Goal: Task Accomplishment & Management: Complete application form

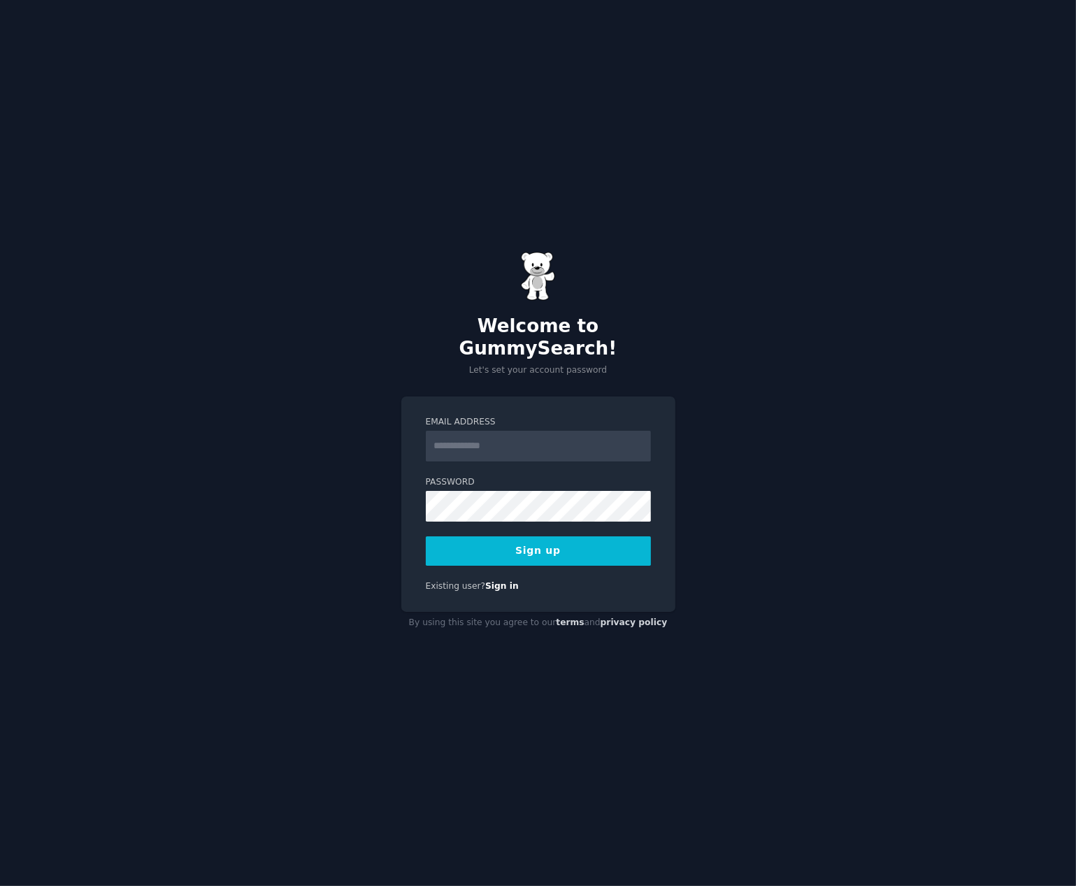
click at [492, 439] on input "Email Address" at bounding box center [538, 446] width 225 height 31
click at [709, 380] on div "Welcome to GummySearch! Let's set your account password Email Address Password …" at bounding box center [538, 443] width 1076 height 886
click at [523, 433] on input "Email Address" at bounding box center [538, 446] width 225 height 31
type input "**********"
click at [557, 550] on button "Sign up" at bounding box center [538, 550] width 225 height 29
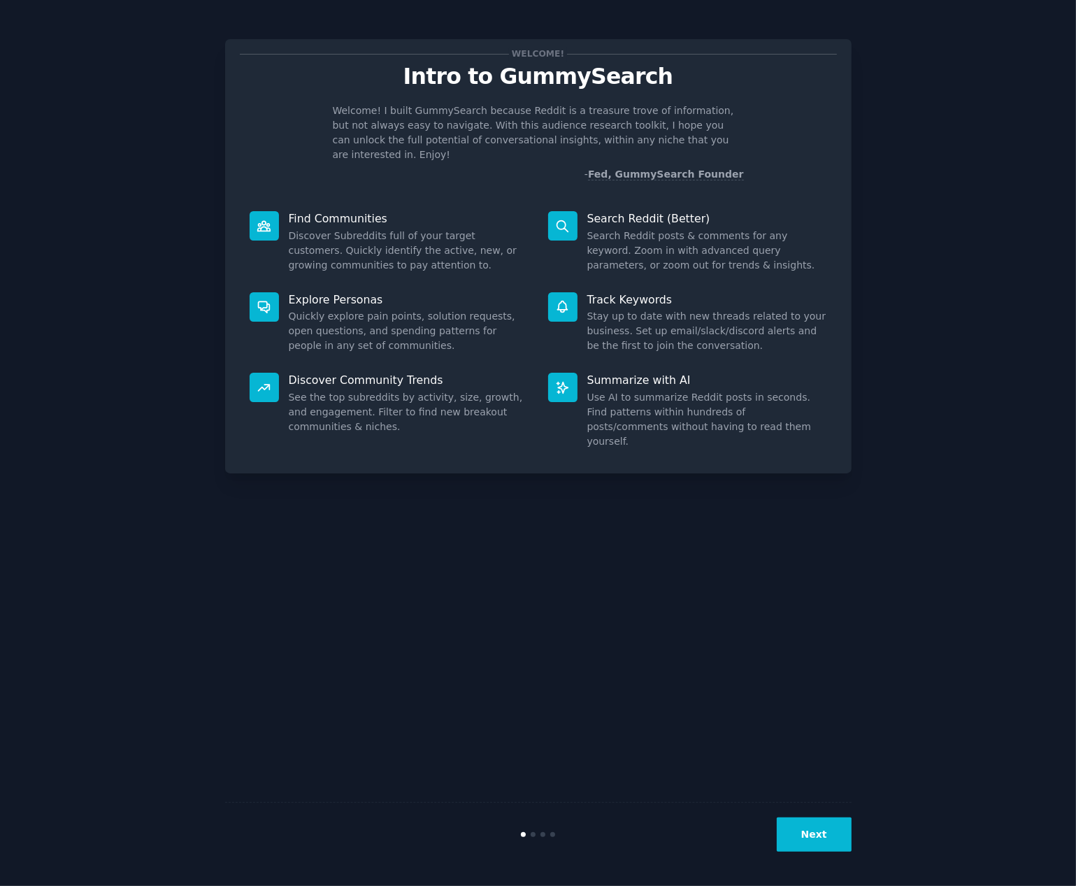
click at [814, 840] on button "Next" at bounding box center [814, 834] width 75 height 34
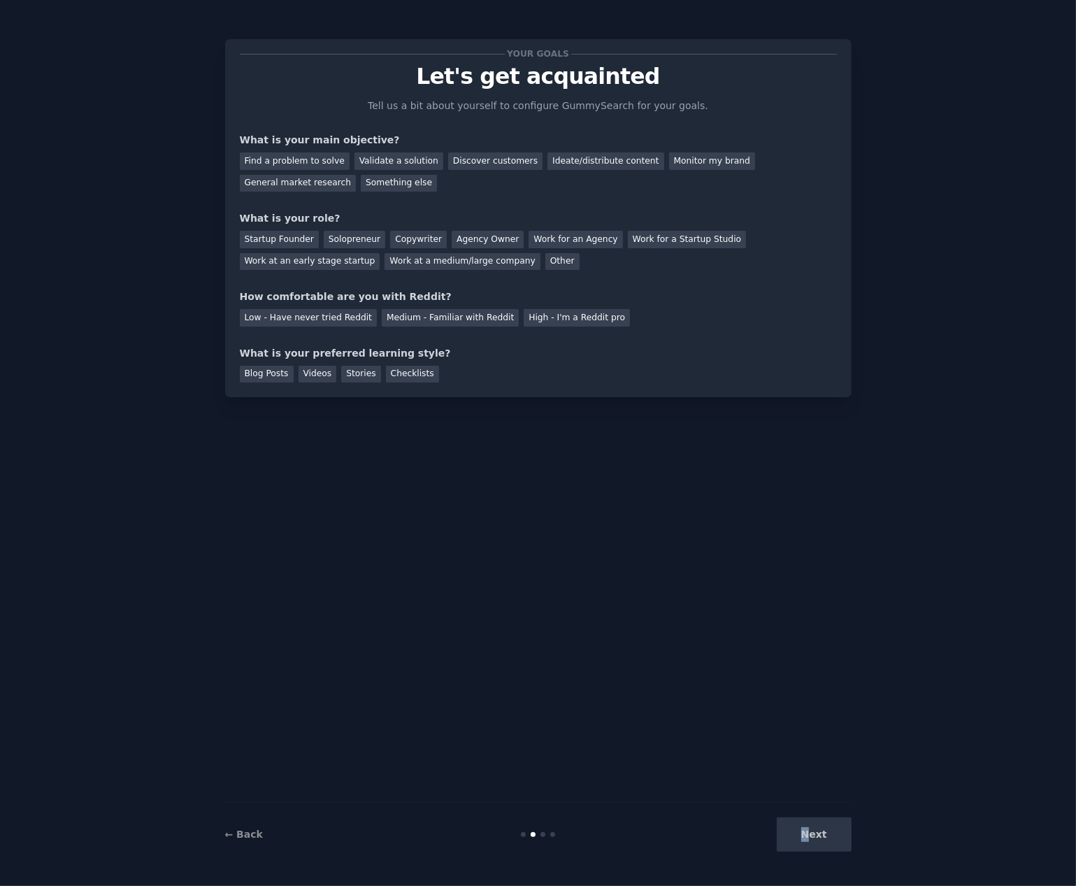
drag, startPoint x: 814, startPoint y: 841, endPoint x: 716, endPoint y: 652, distance: 213.3
click at [724, 659] on div "Your goals Let's get acquainted Tell us a bit about yourself to configure Gummy…" at bounding box center [538, 443] width 626 height 847
click at [305, 163] on div "Find a problem to solve" at bounding box center [295, 160] width 110 height 17
click at [817, 843] on div "Next" at bounding box center [747, 834] width 209 height 34
click at [811, 833] on div "Next" at bounding box center [747, 834] width 209 height 34
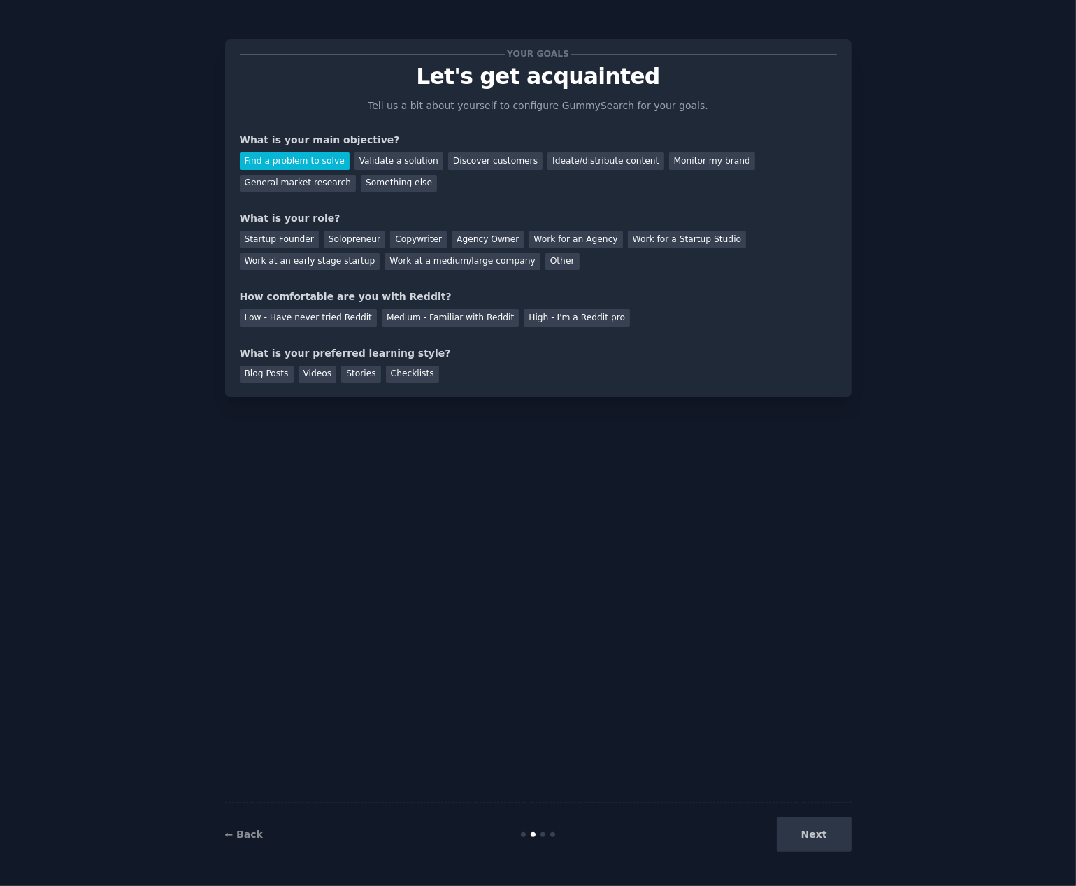
click at [615, 689] on div "Your goals Let's get acquainted Tell us a bit about yourself to configure Gummy…" at bounding box center [538, 443] width 626 height 847
click at [241, 836] on link "← Back" at bounding box center [244, 834] width 38 height 11
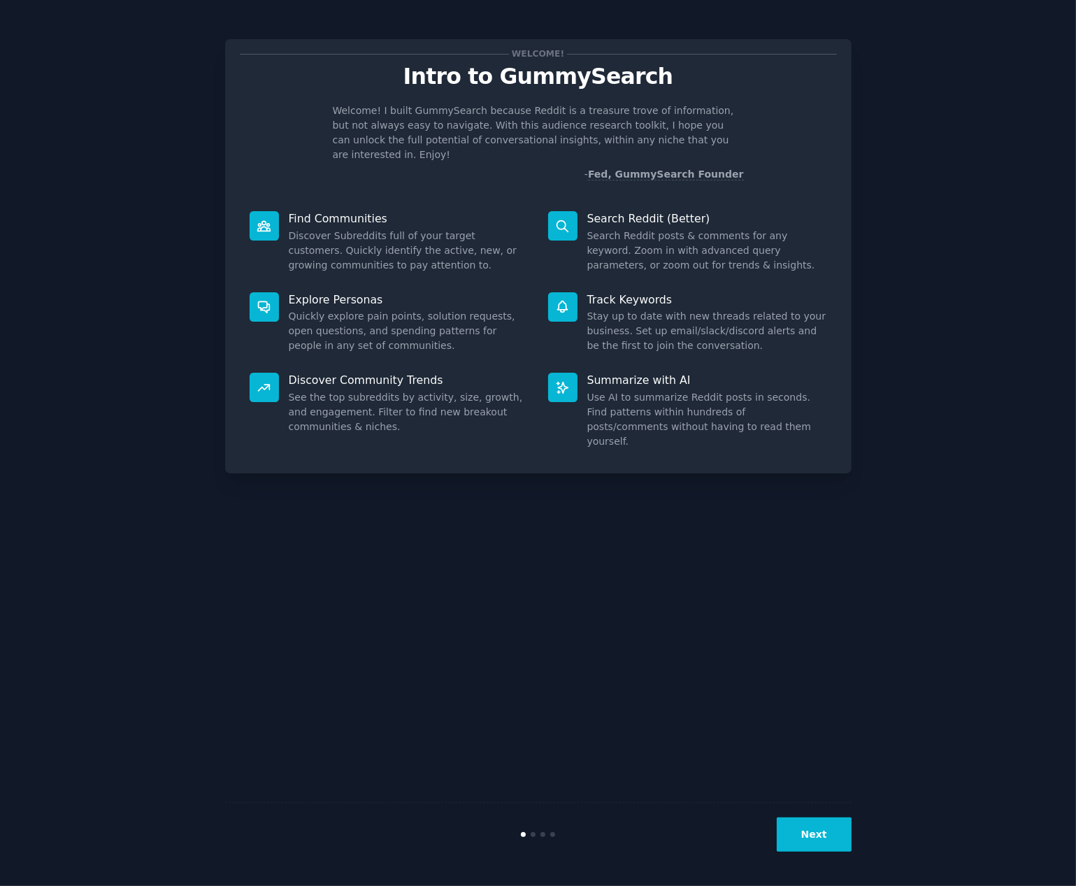
click at [825, 831] on button "Next" at bounding box center [814, 834] width 75 height 34
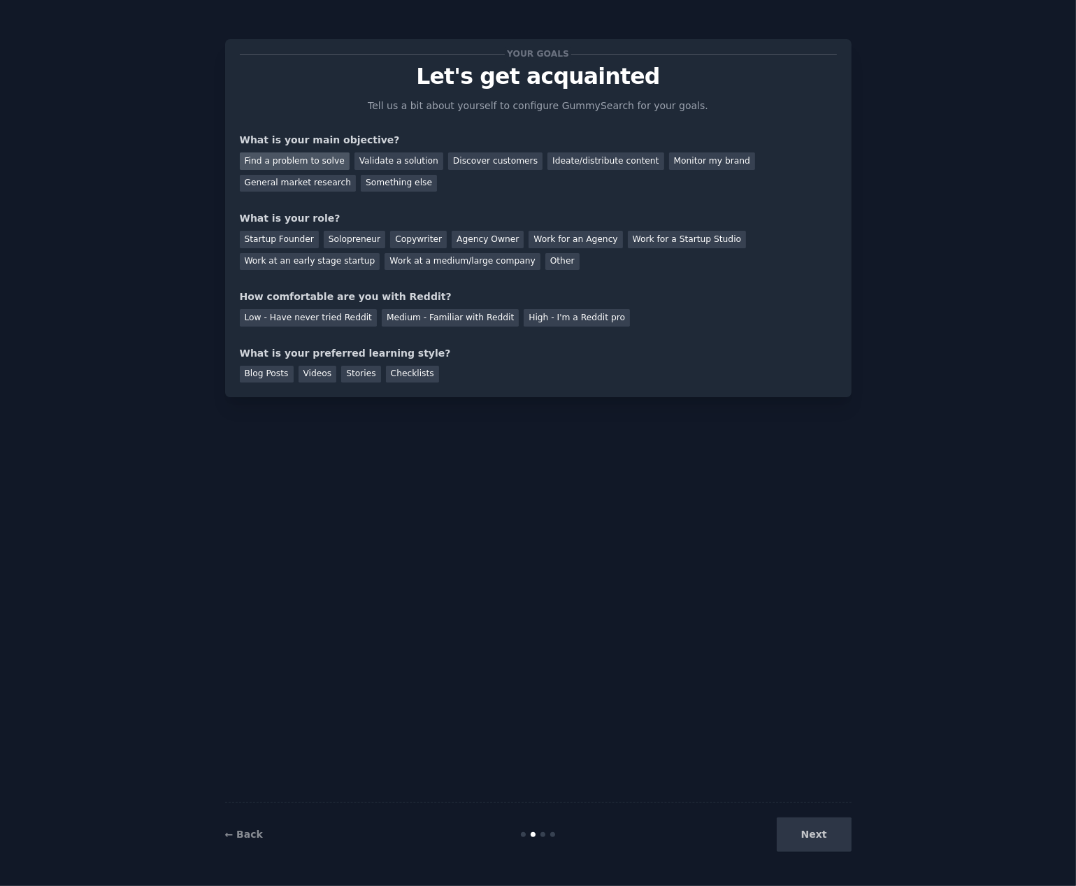
click at [299, 156] on div "Find a problem to solve" at bounding box center [295, 160] width 110 height 17
click at [585, 164] on div "Ideate/distribute content" at bounding box center [605, 160] width 116 height 17
click at [288, 163] on div "Find a problem to solve" at bounding box center [295, 160] width 110 height 17
click at [286, 240] on div "Startup Founder" at bounding box center [279, 239] width 79 height 17
click at [330, 322] on div "Low - Have never tried Reddit" at bounding box center [308, 317] width 137 height 17
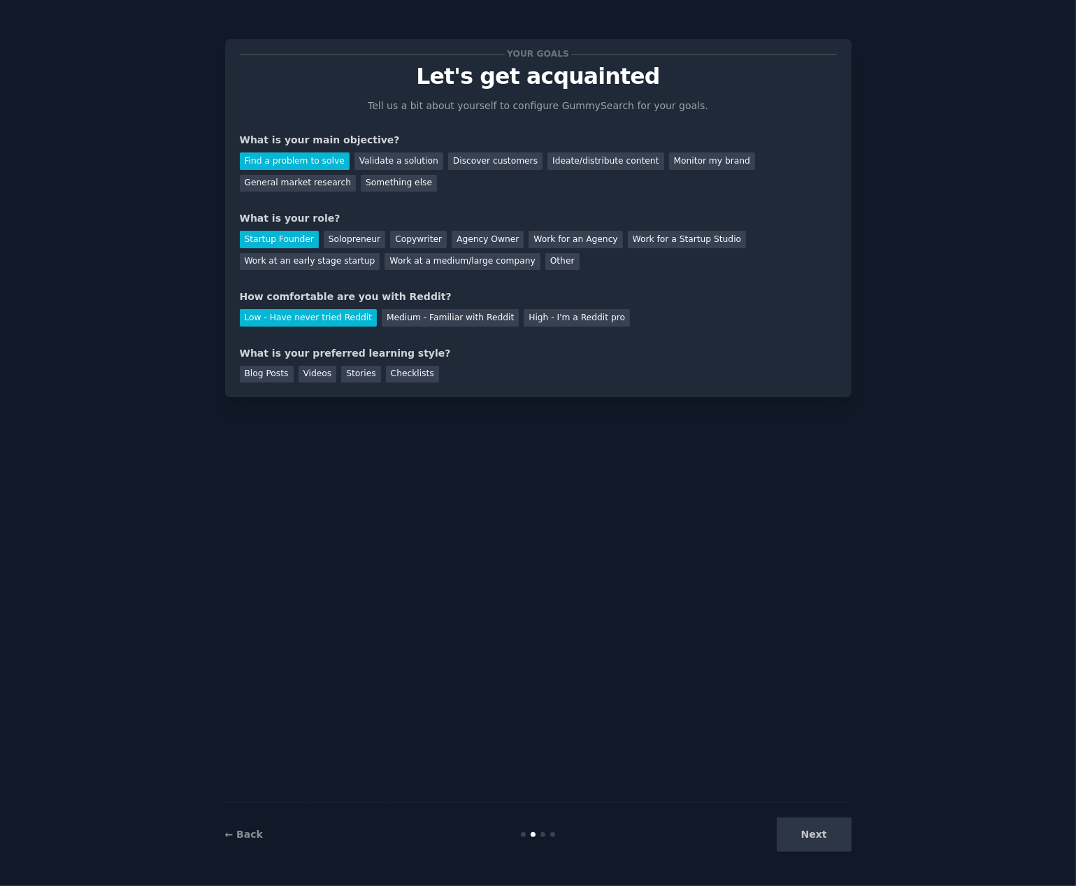
click at [807, 841] on div "Next" at bounding box center [747, 834] width 209 height 34
click at [264, 371] on div "Blog Posts" at bounding box center [267, 374] width 54 height 17
click at [356, 377] on div "Stories" at bounding box center [360, 374] width 39 height 17
click at [249, 371] on div "Blog Posts" at bounding box center [267, 374] width 54 height 17
click at [824, 833] on button "Next" at bounding box center [814, 834] width 75 height 34
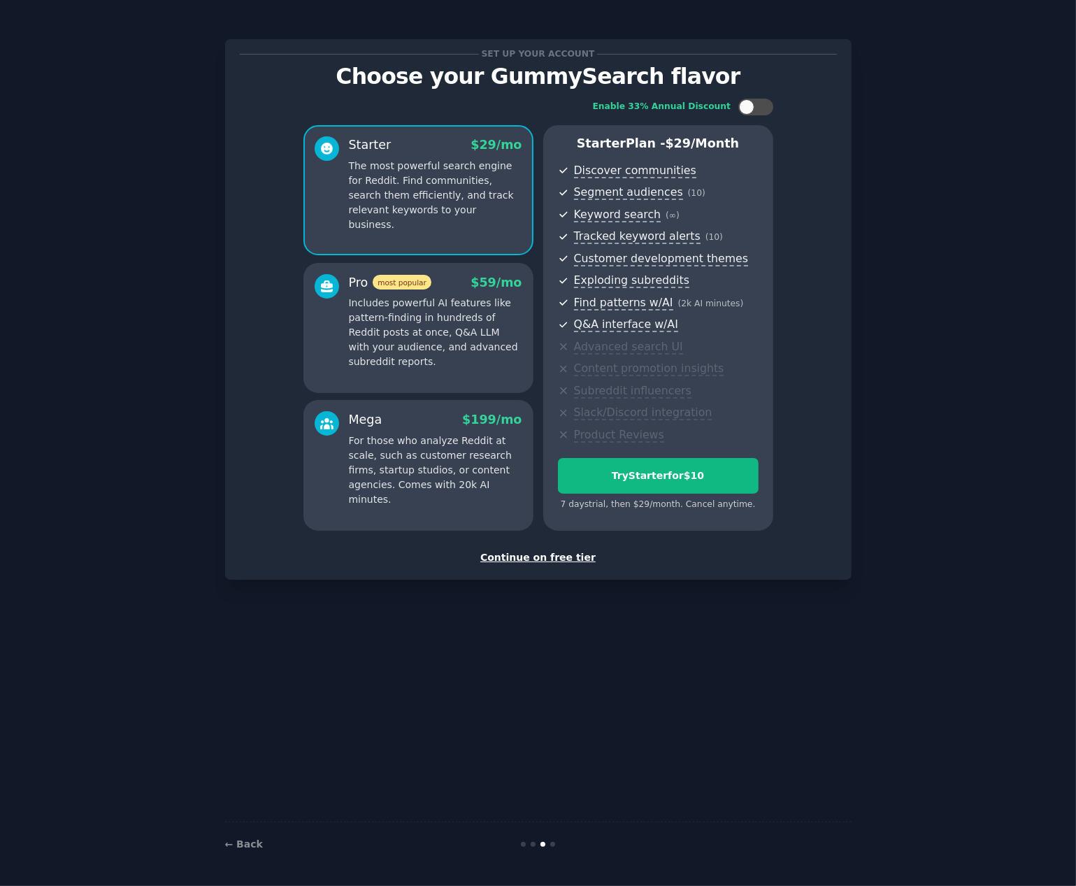
click at [545, 559] on div "Continue on free tier" at bounding box center [538, 557] width 597 height 15
